Goal: Find contact information: Find contact information

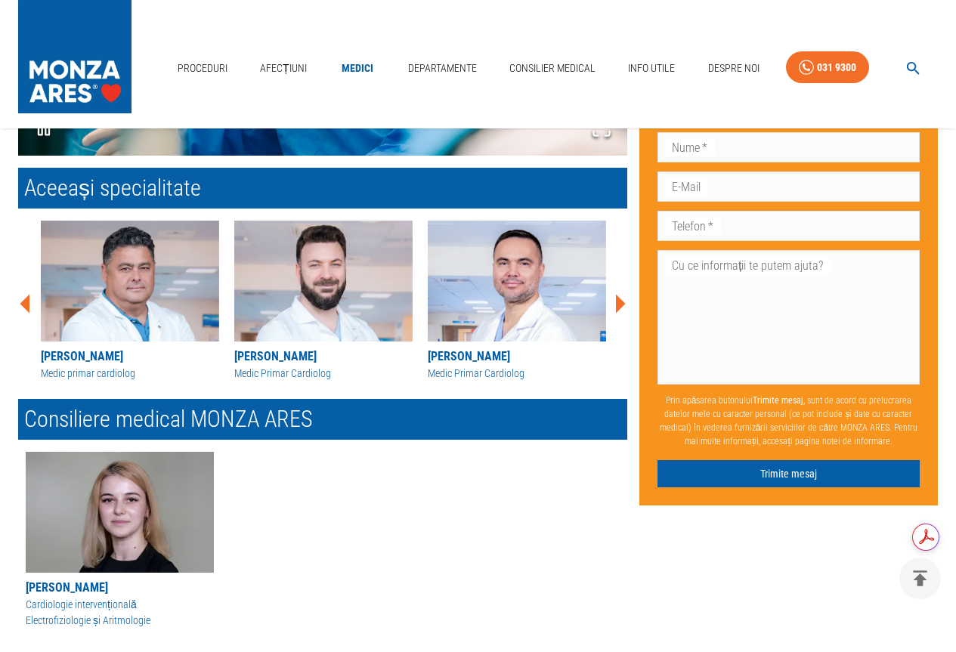
scroll to position [1661, 0]
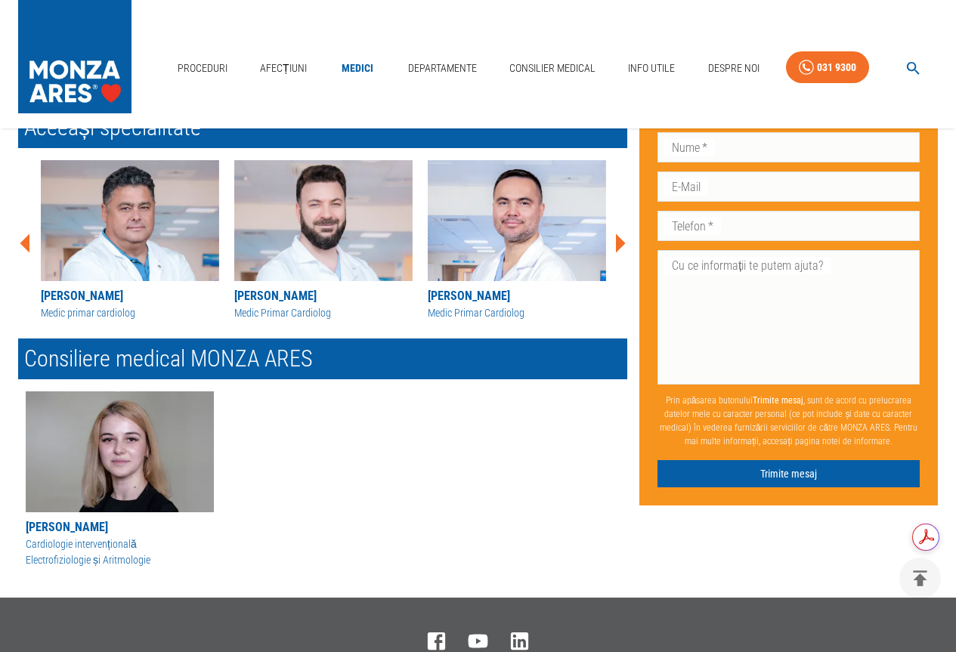
click at [622, 246] on icon at bounding box center [621, 243] width 10 height 19
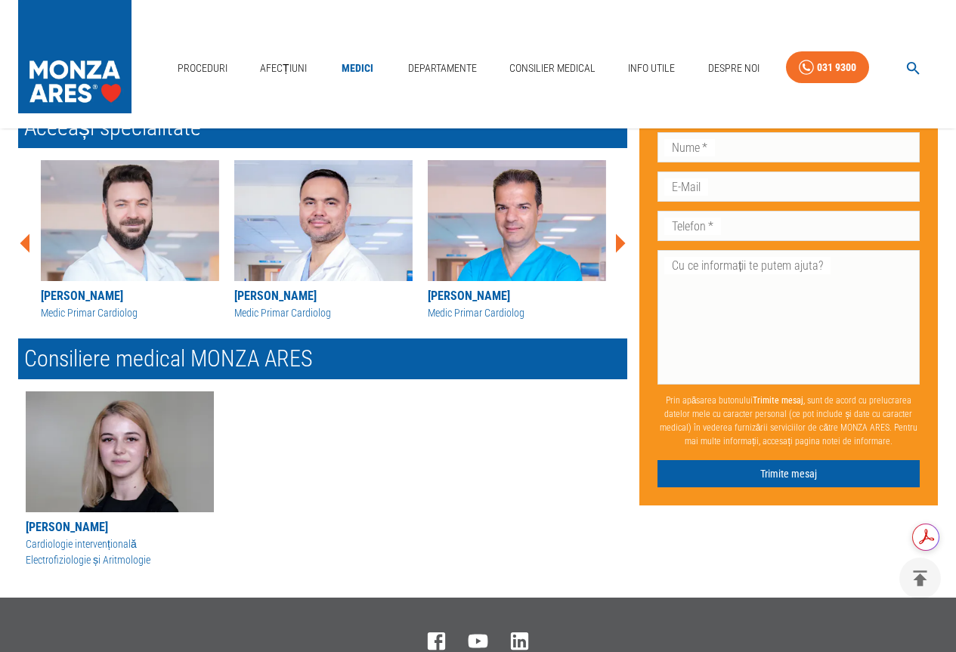
click at [622, 246] on icon at bounding box center [621, 243] width 10 height 19
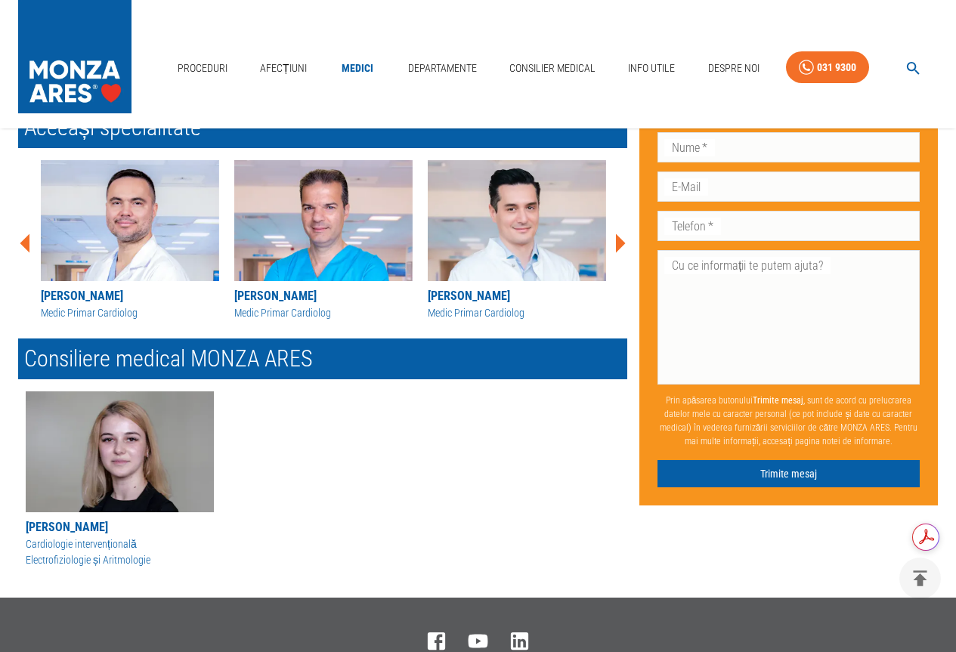
click at [622, 246] on icon at bounding box center [621, 243] width 10 height 19
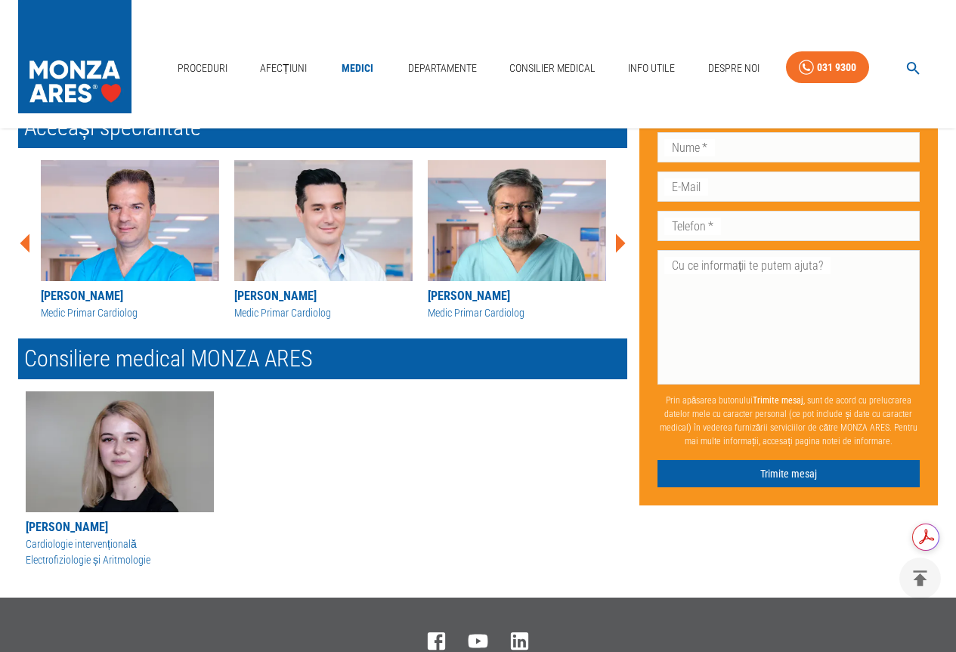
click at [622, 246] on icon at bounding box center [621, 243] width 10 height 19
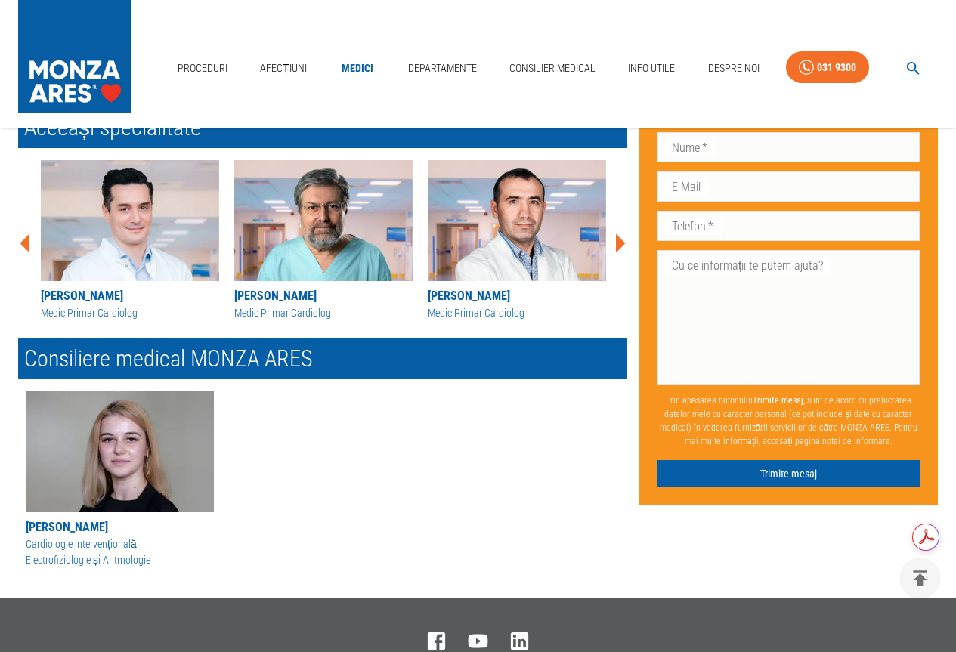
click at [622, 246] on icon at bounding box center [621, 243] width 10 height 19
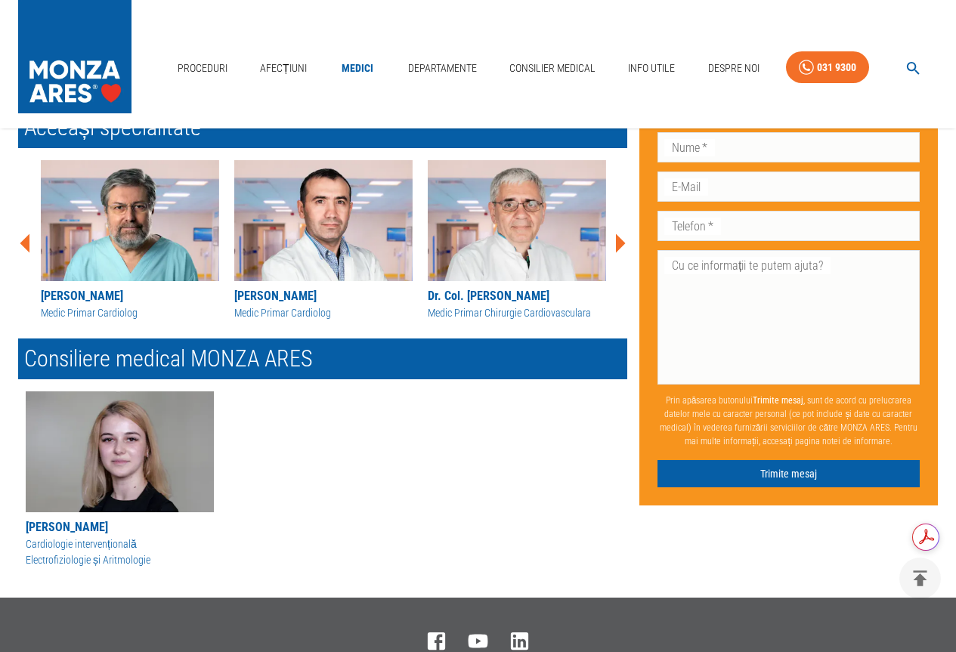
click at [622, 246] on icon at bounding box center [621, 243] width 10 height 19
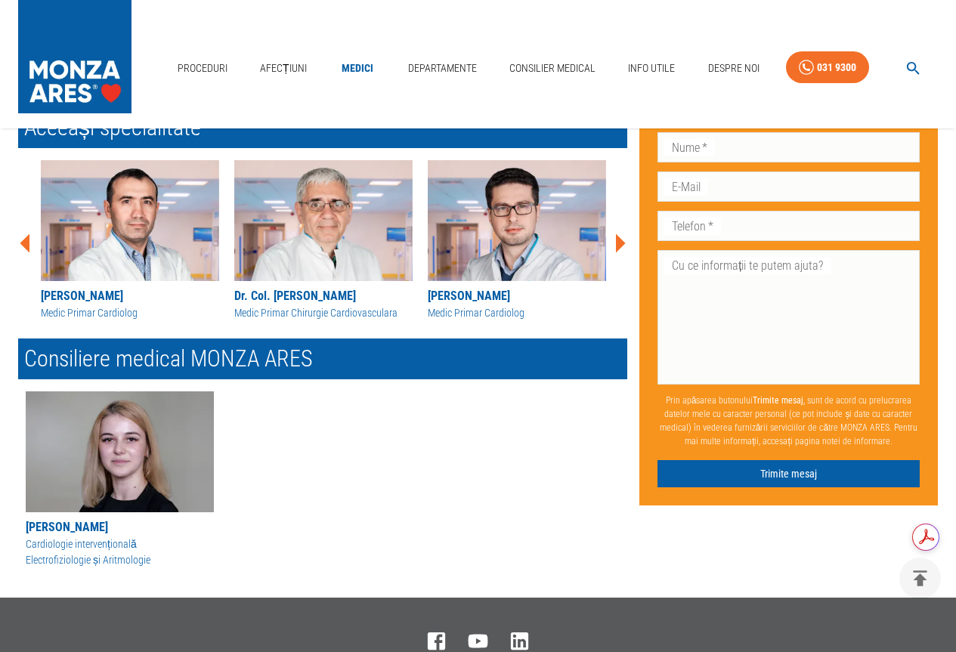
click at [622, 246] on icon at bounding box center [621, 243] width 10 height 19
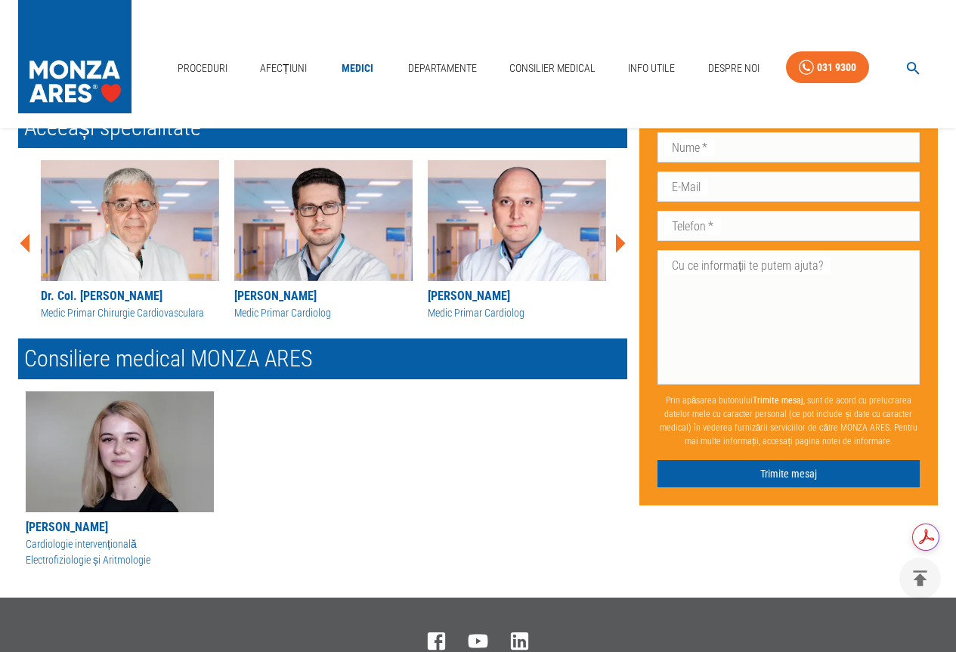
click at [622, 246] on icon at bounding box center [621, 243] width 10 height 19
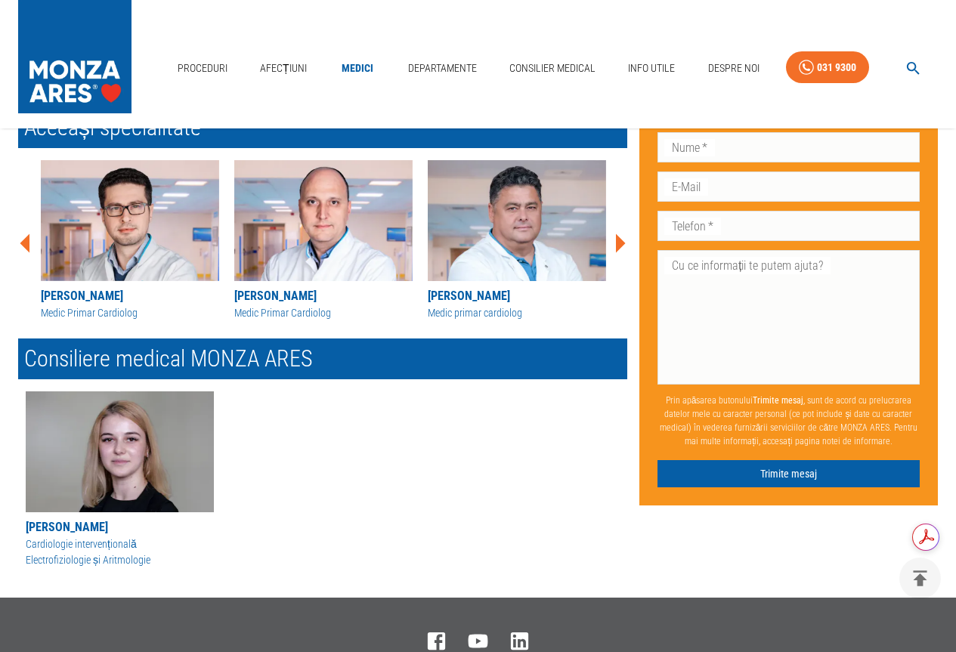
click at [622, 244] on icon at bounding box center [621, 243] width 10 height 19
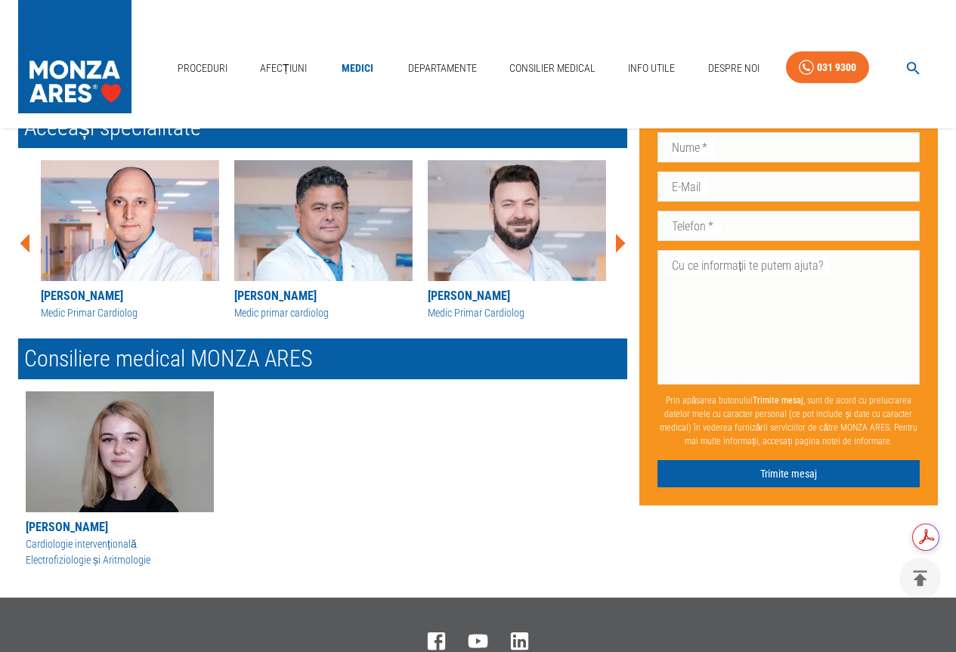
click at [622, 244] on icon at bounding box center [621, 243] width 10 height 19
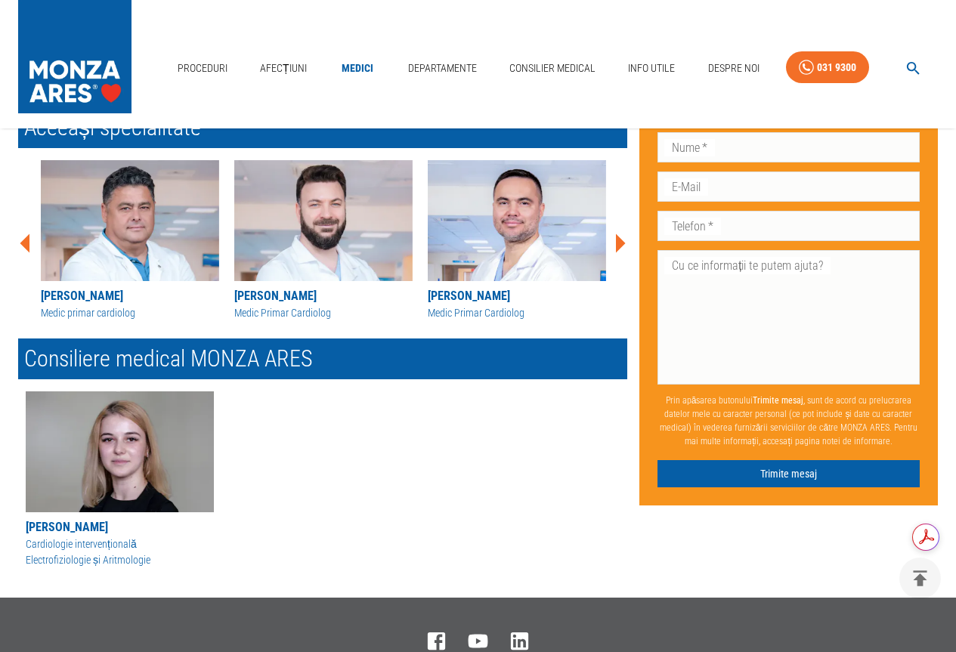
click at [622, 244] on icon at bounding box center [621, 243] width 10 height 19
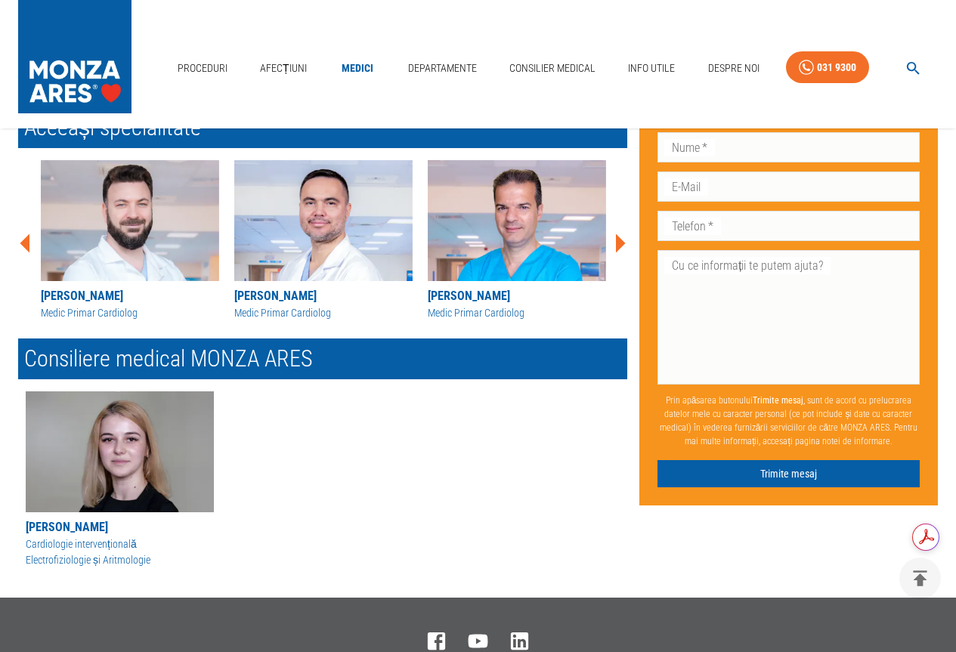
click at [622, 244] on icon at bounding box center [621, 243] width 10 height 19
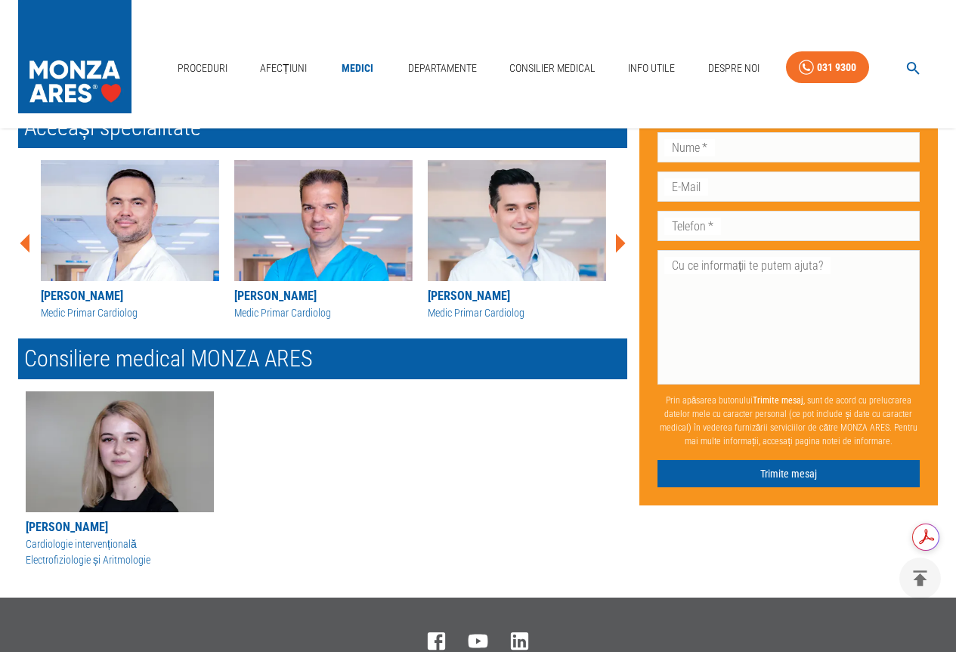
click at [622, 244] on icon at bounding box center [621, 243] width 10 height 19
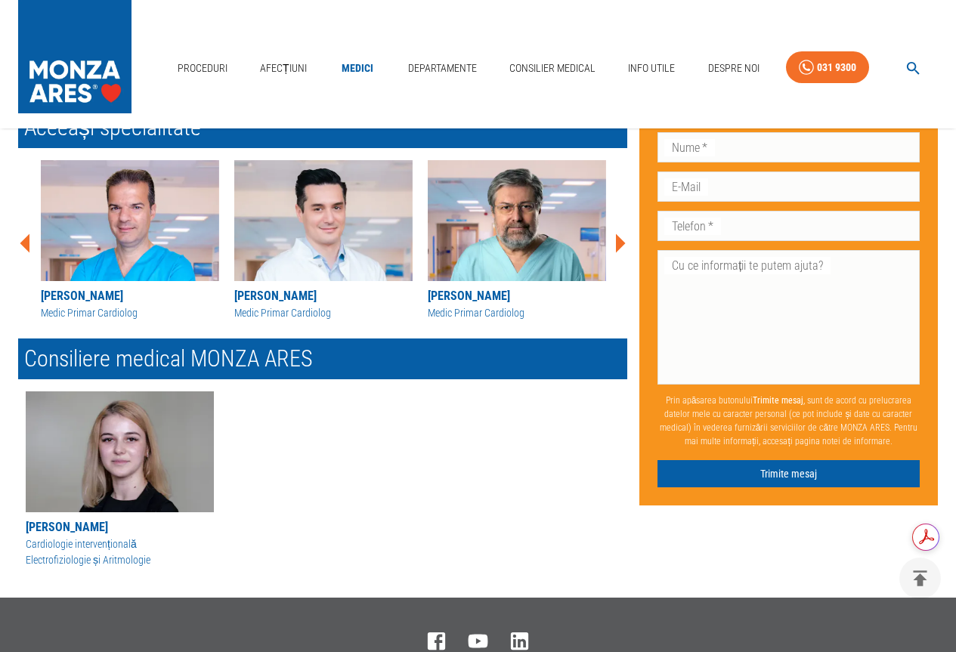
click at [622, 244] on icon at bounding box center [621, 243] width 10 height 19
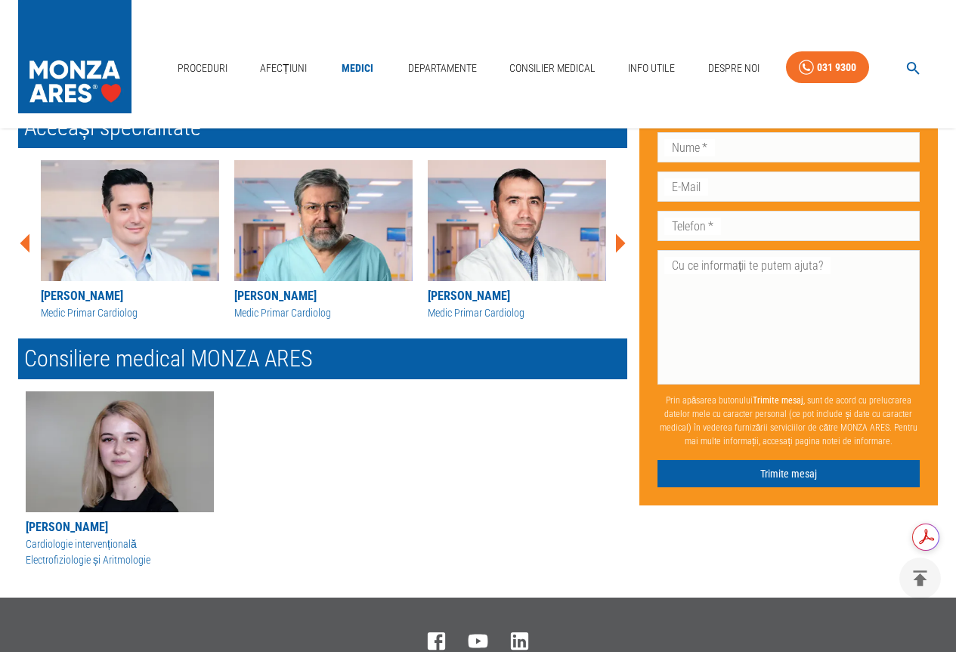
click at [622, 244] on icon at bounding box center [621, 243] width 10 height 19
